Goal: Check status: Check status

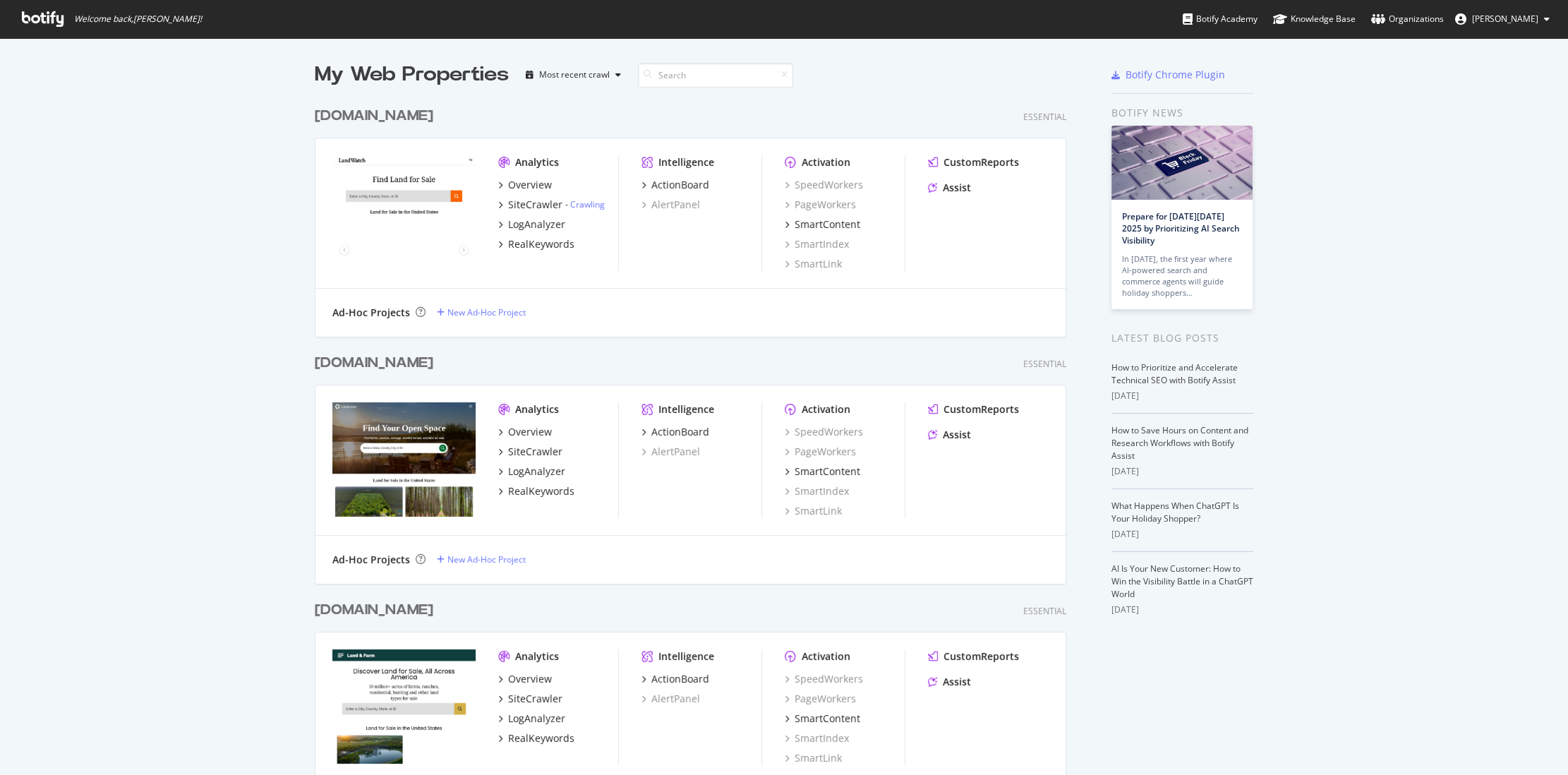
scroll to position [775, 1567]
click at [591, 201] on link "Crawling" at bounding box center [587, 204] width 34 height 12
